Goal: Transaction & Acquisition: Download file/media

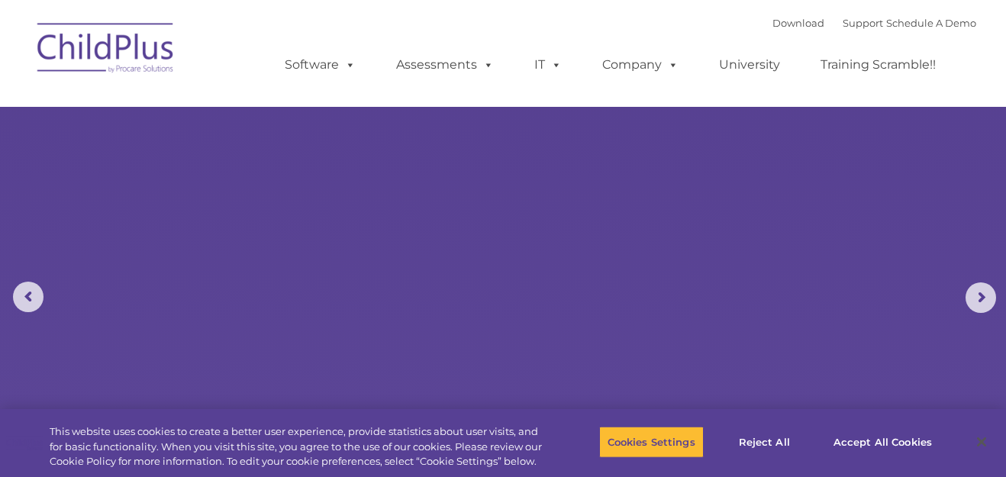
select select "MEDIUM"
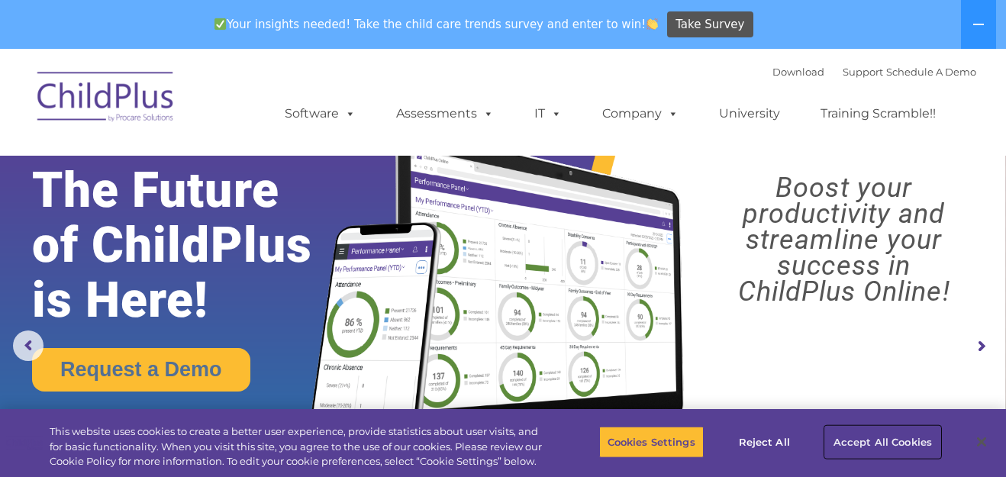
click at [898, 442] on button "Accept All Cookies" at bounding box center [882, 442] width 115 height 32
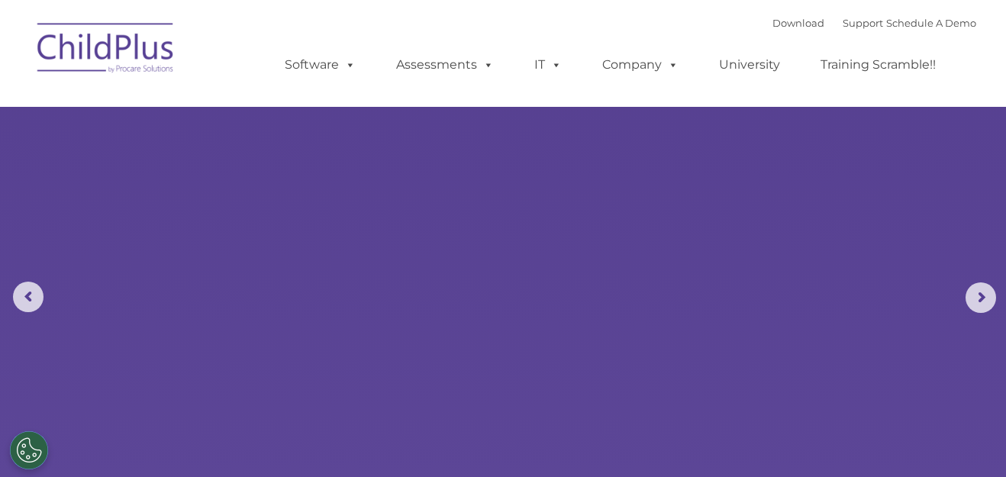
select select "MEDIUM"
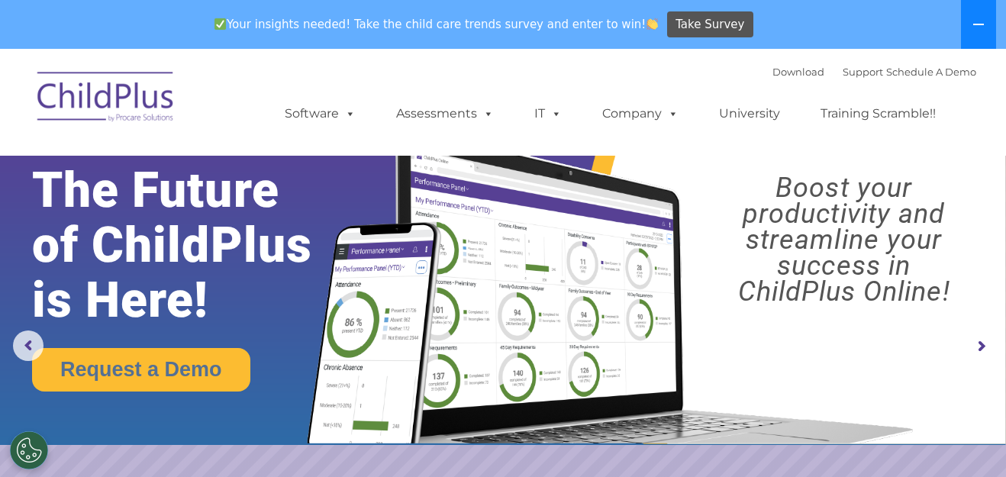
click at [977, 24] on icon at bounding box center [979, 25] width 11 height 2
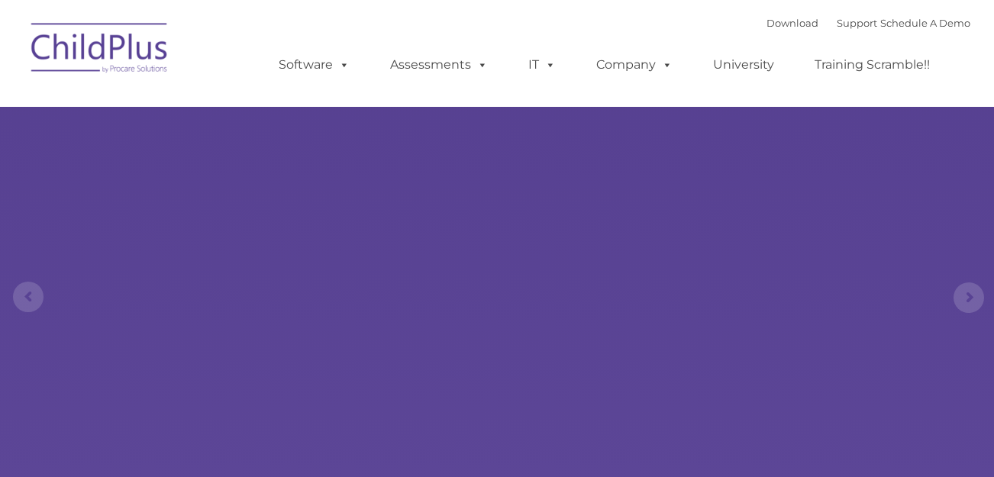
click at [321, 72] on link "Software" at bounding box center [314, 65] width 102 height 31
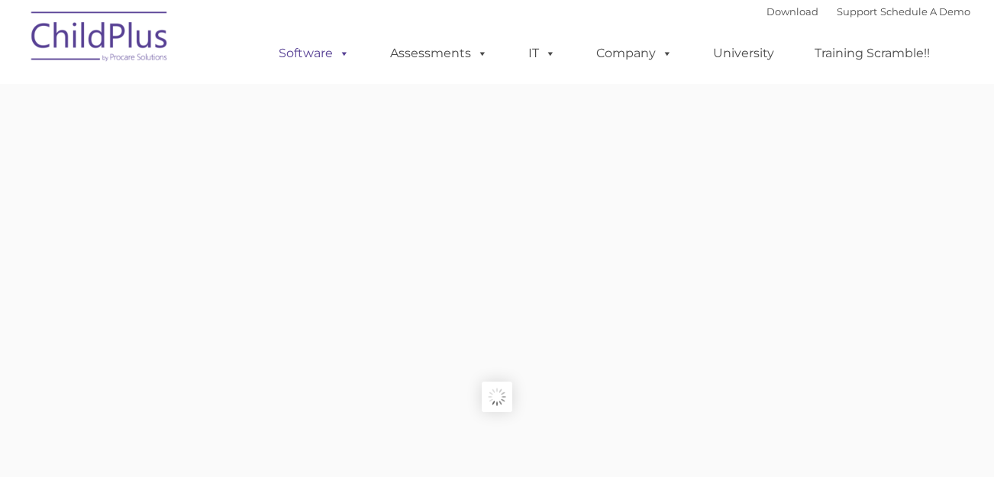
type input ""
click at [324, 54] on link "Software" at bounding box center [314, 53] width 102 height 31
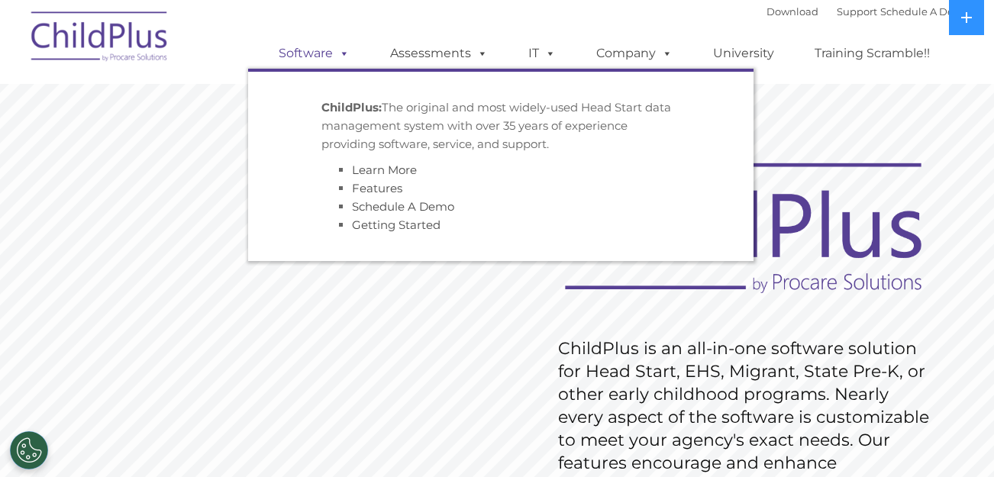
click at [324, 54] on link "Software" at bounding box center [314, 53] width 102 height 31
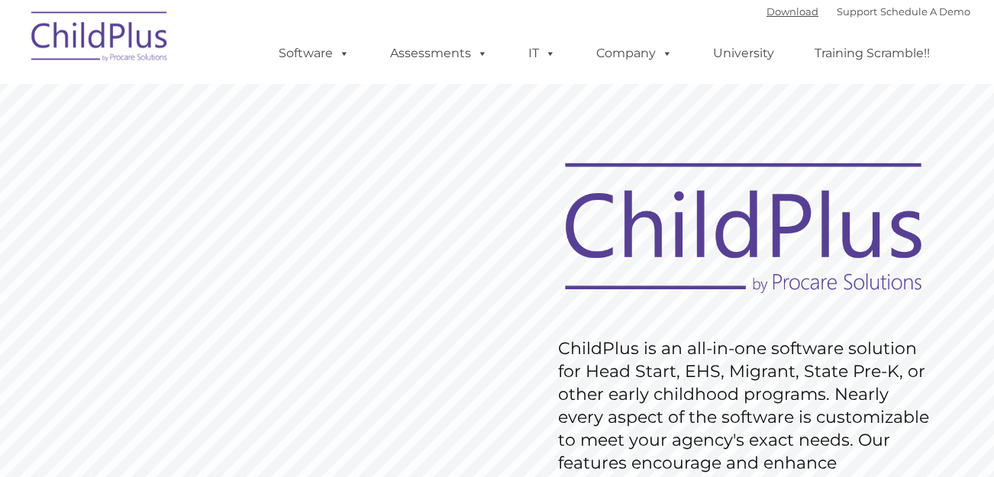
click at [774, 11] on link "Download" at bounding box center [793, 11] width 52 height 12
